Goal: Transaction & Acquisition: Purchase product/service

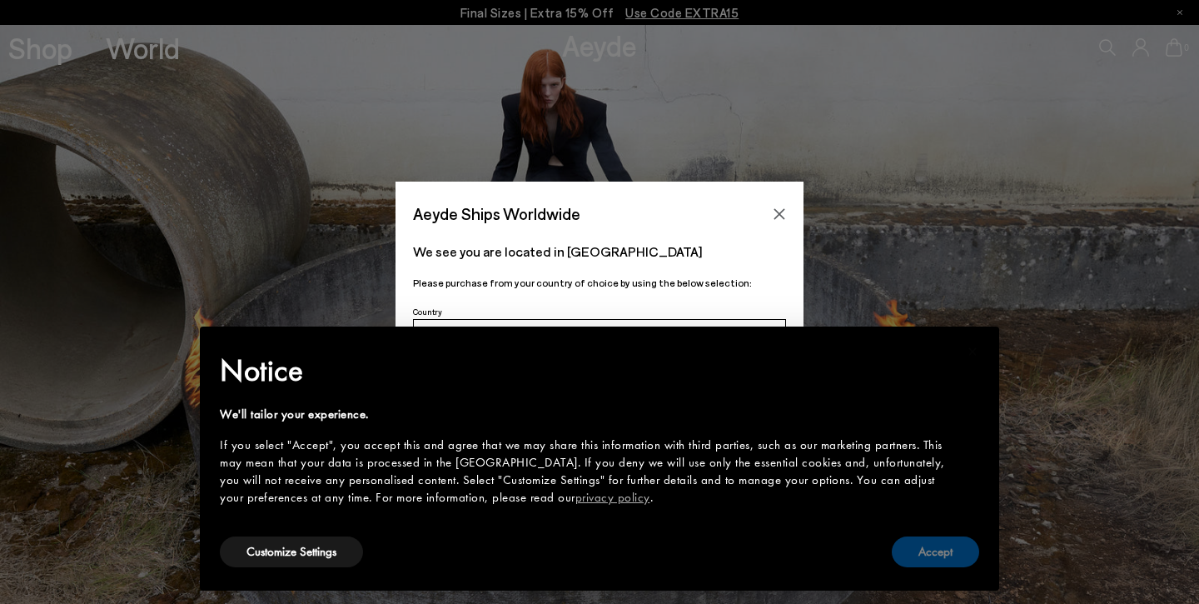
click at [944, 558] on button "Accept" at bounding box center [935, 551] width 87 height 31
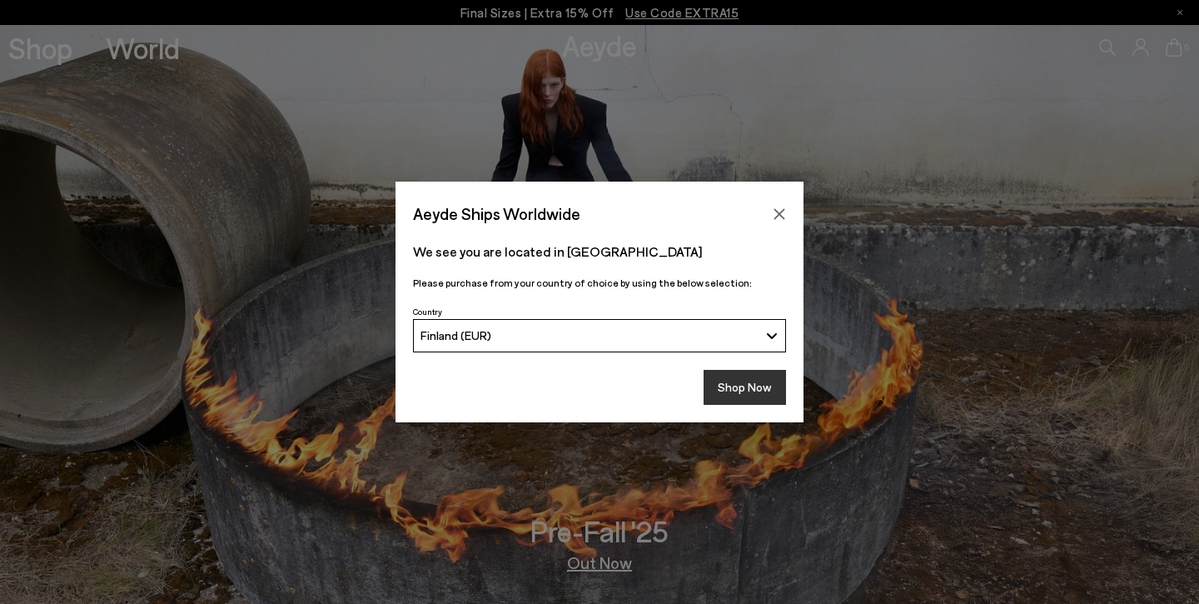
click at [746, 379] on button "Shop Now" at bounding box center [745, 387] width 82 height 35
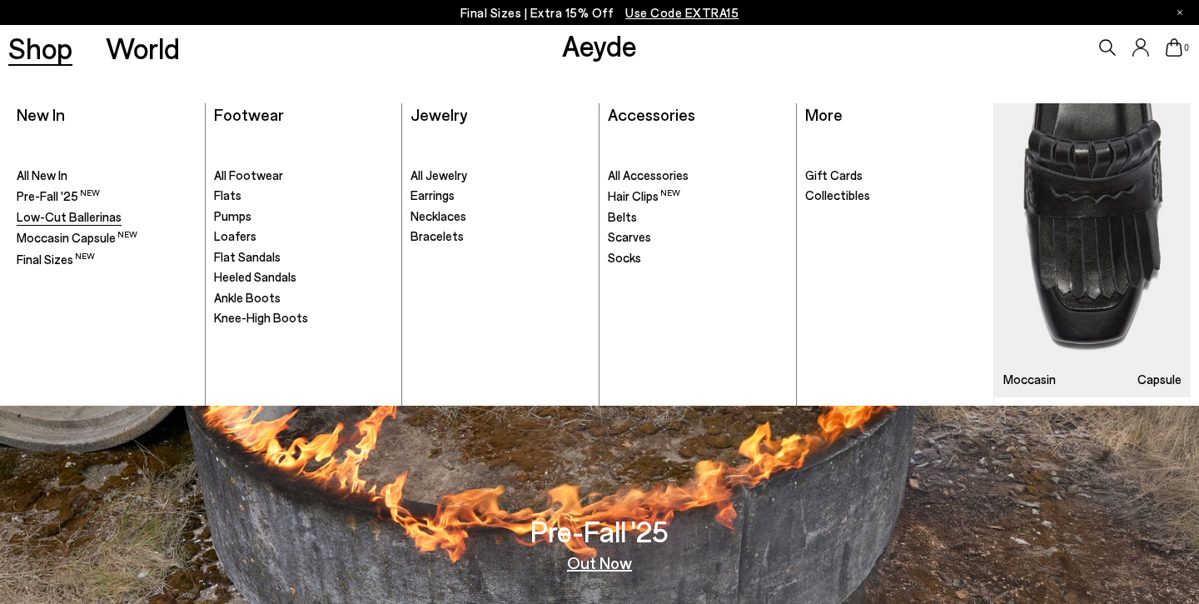
click at [67, 213] on span "Low-Cut Ballerinas" at bounding box center [69, 216] width 105 height 15
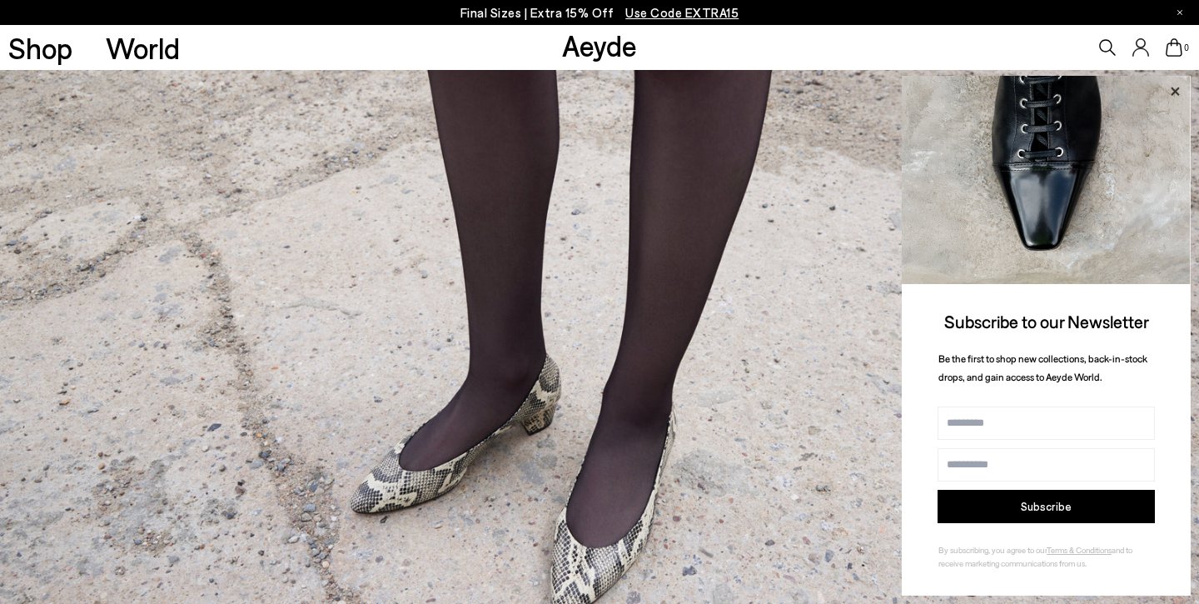
click at [1179, 95] on icon at bounding box center [1175, 91] width 8 height 8
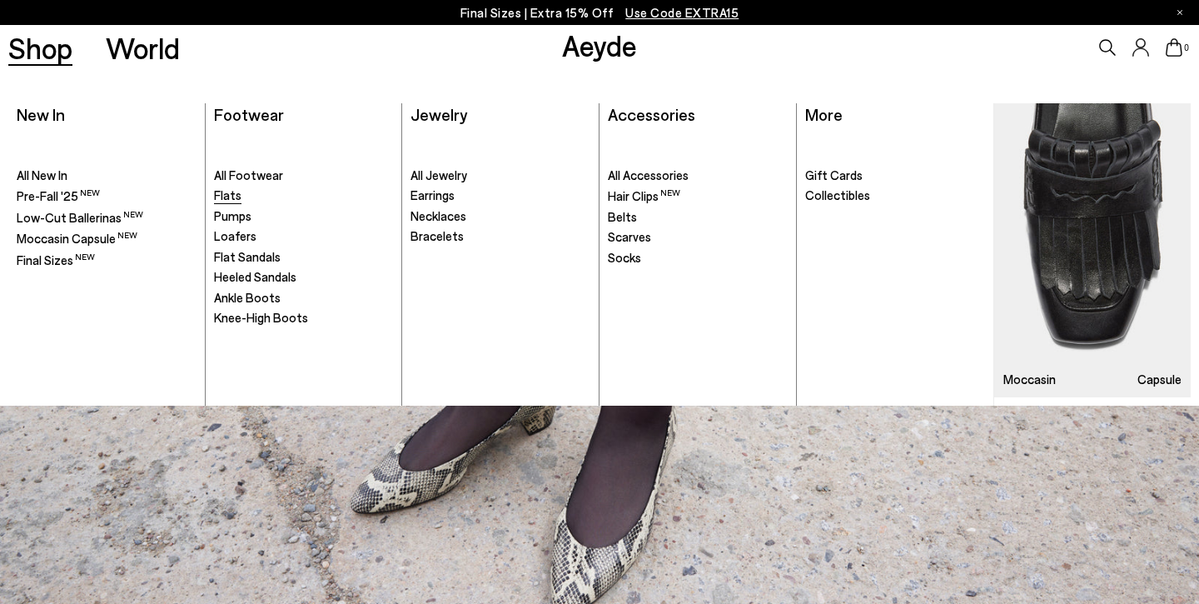
click at [238, 191] on span "Flats" at bounding box center [227, 194] width 27 height 15
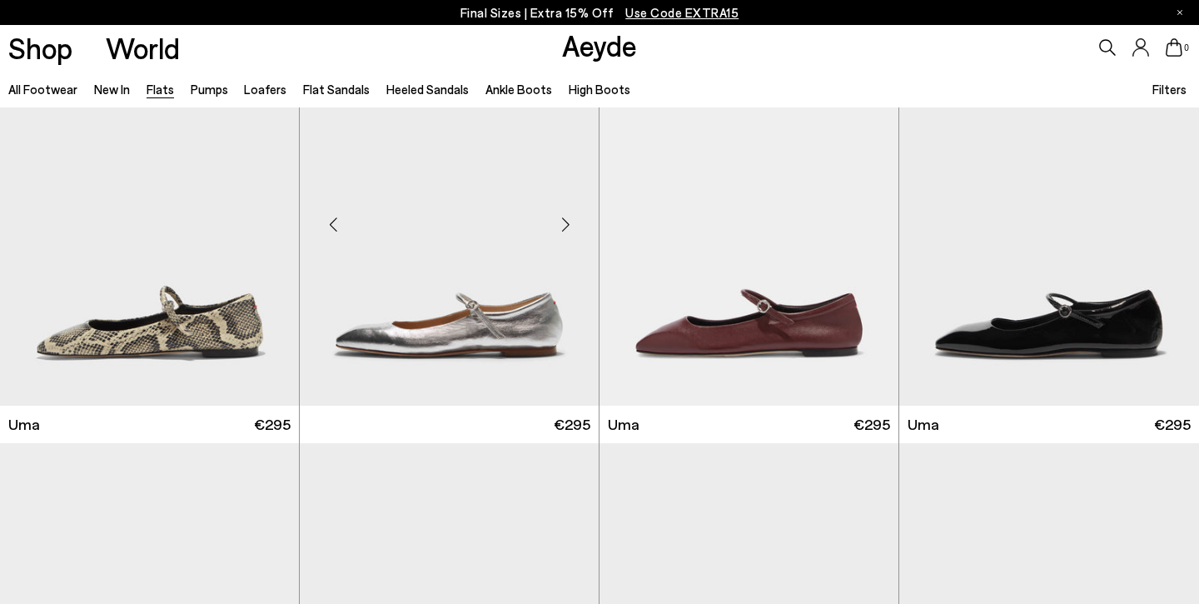
scroll to position [1321, 0]
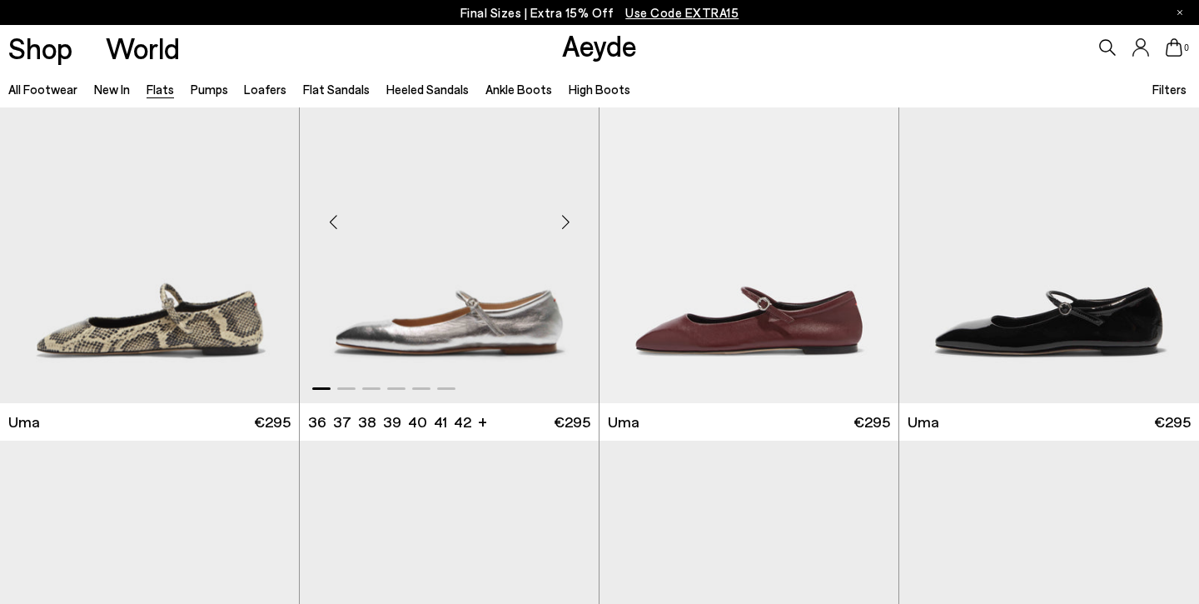
click at [410, 183] on img "1 / 6" at bounding box center [449, 215] width 299 height 376
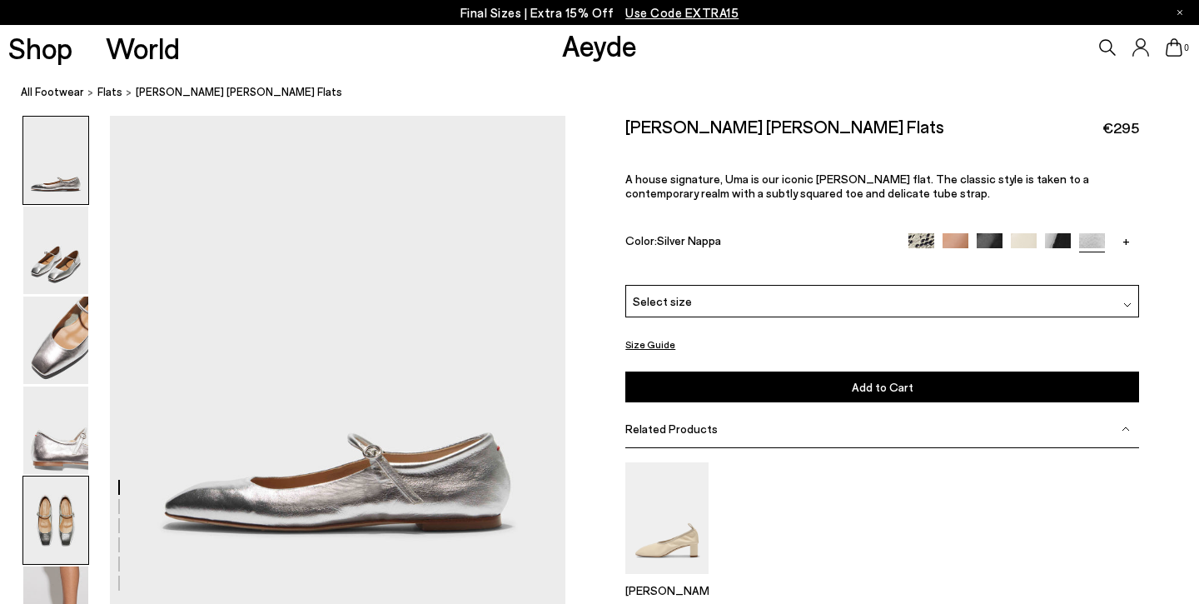
click at [52, 520] on img at bounding box center [55, 519] width 65 height 87
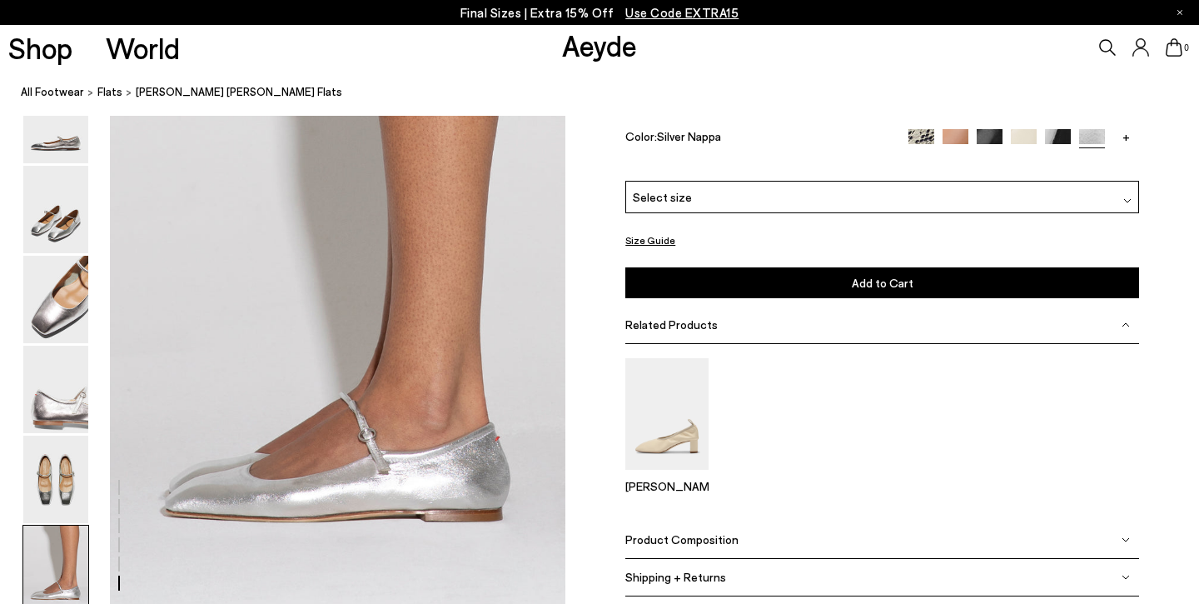
scroll to position [3072, 0]
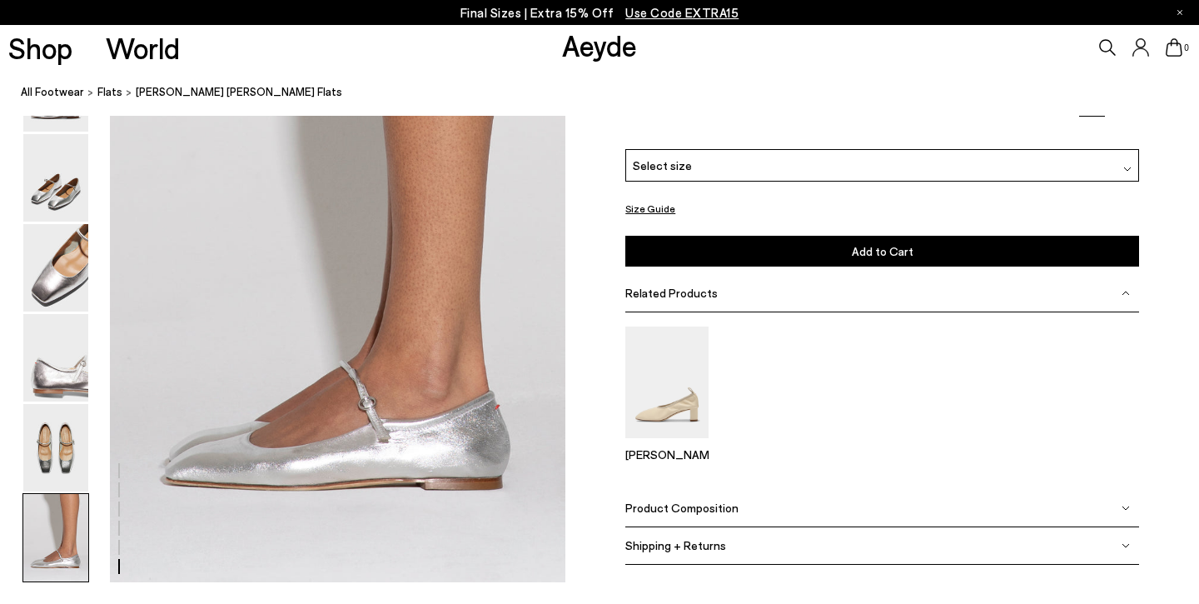
click at [774, 500] on div "Product Composition" at bounding box center [882, 508] width 514 height 37
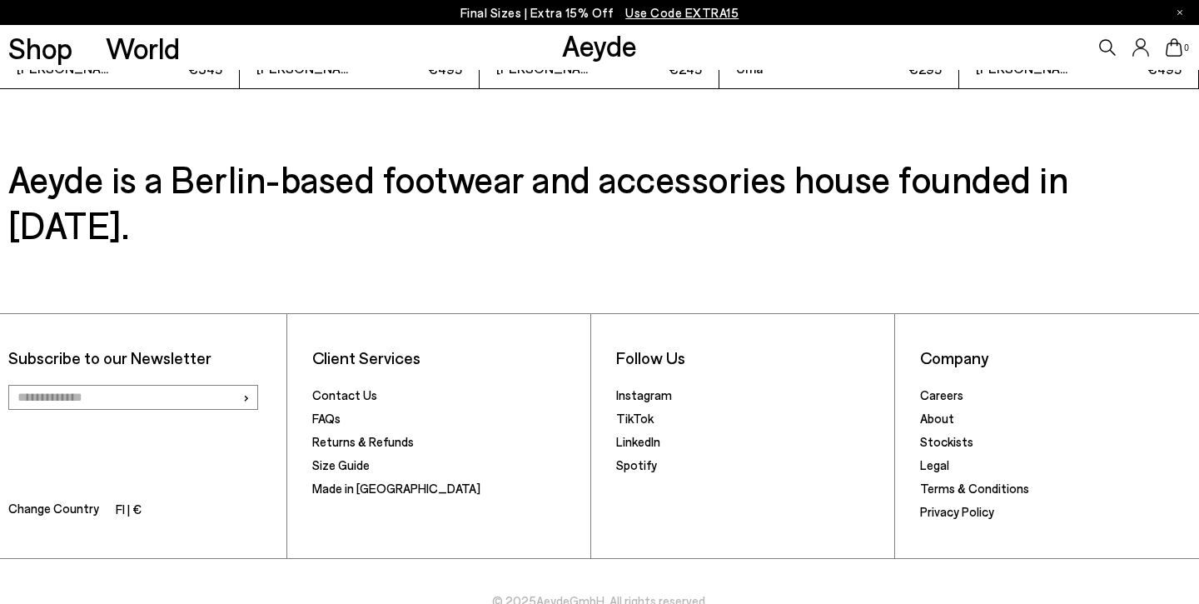
scroll to position [4048, 0]
click at [325, 411] on link "FAQs" at bounding box center [326, 418] width 28 height 15
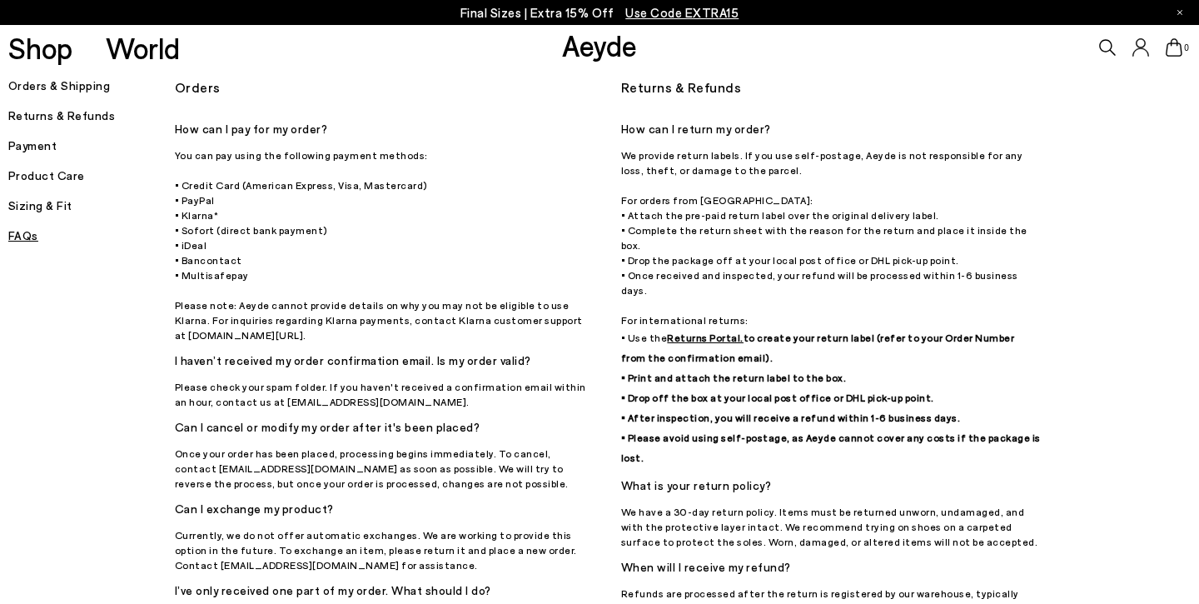
click at [72, 174] on h5 "Product Care" at bounding box center [91, 175] width 167 height 23
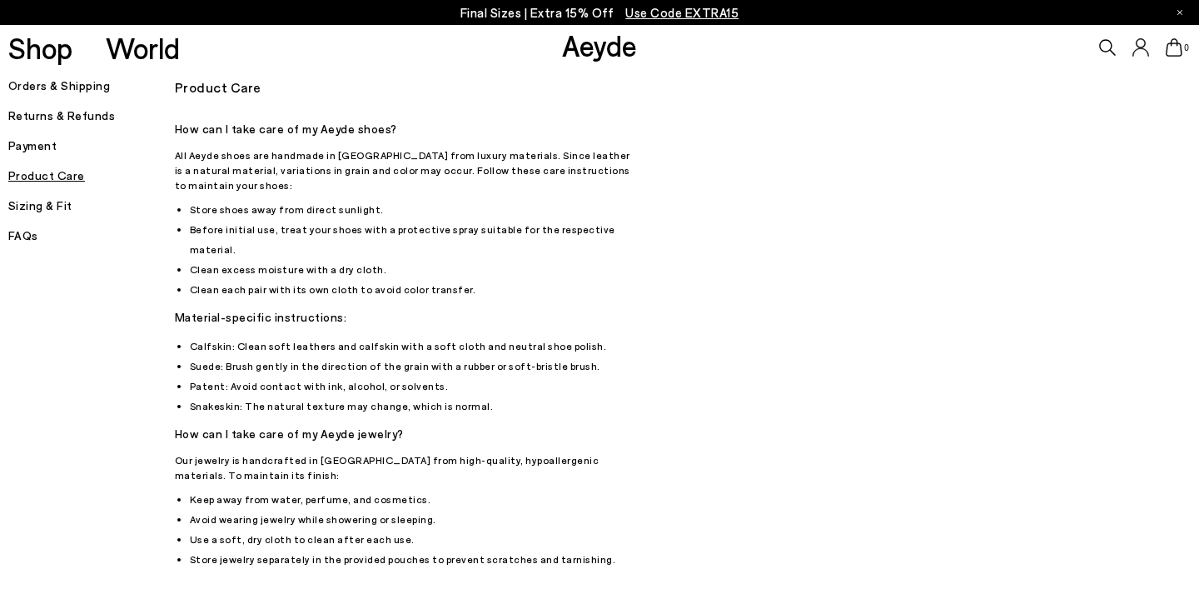
click at [1180, 13] on icon at bounding box center [1179, 12] width 5 height 5
